Goal: Navigation & Orientation: Go to known website

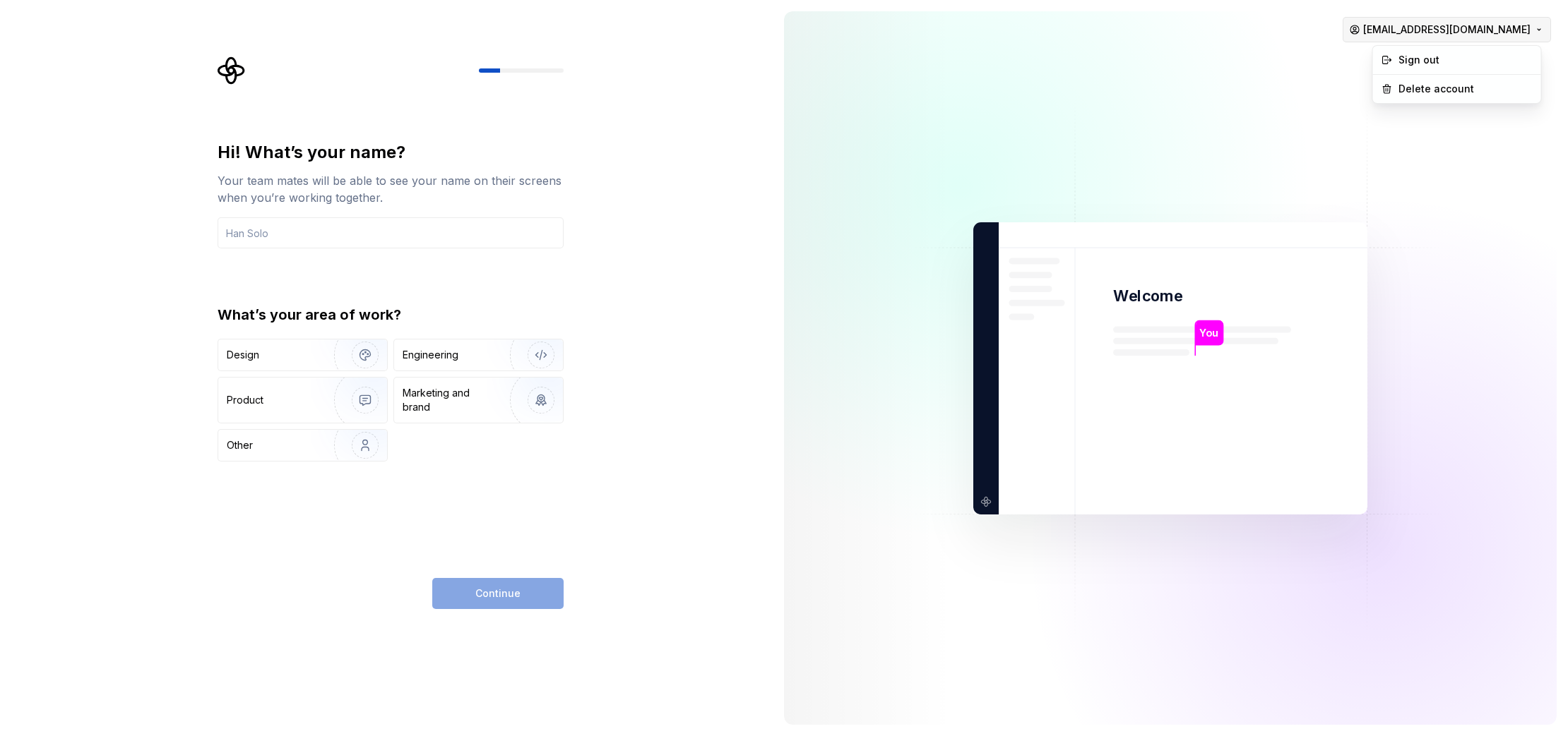
click at [1527, 32] on html "Hi! What’s your name? Your team mates will be able to see your name on their sc…" at bounding box center [784, 368] width 1568 height 736
click at [1418, 60] on div "Sign out" at bounding box center [1466, 60] width 134 height 14
